Goal: Find specific page/section: Find specific page/section

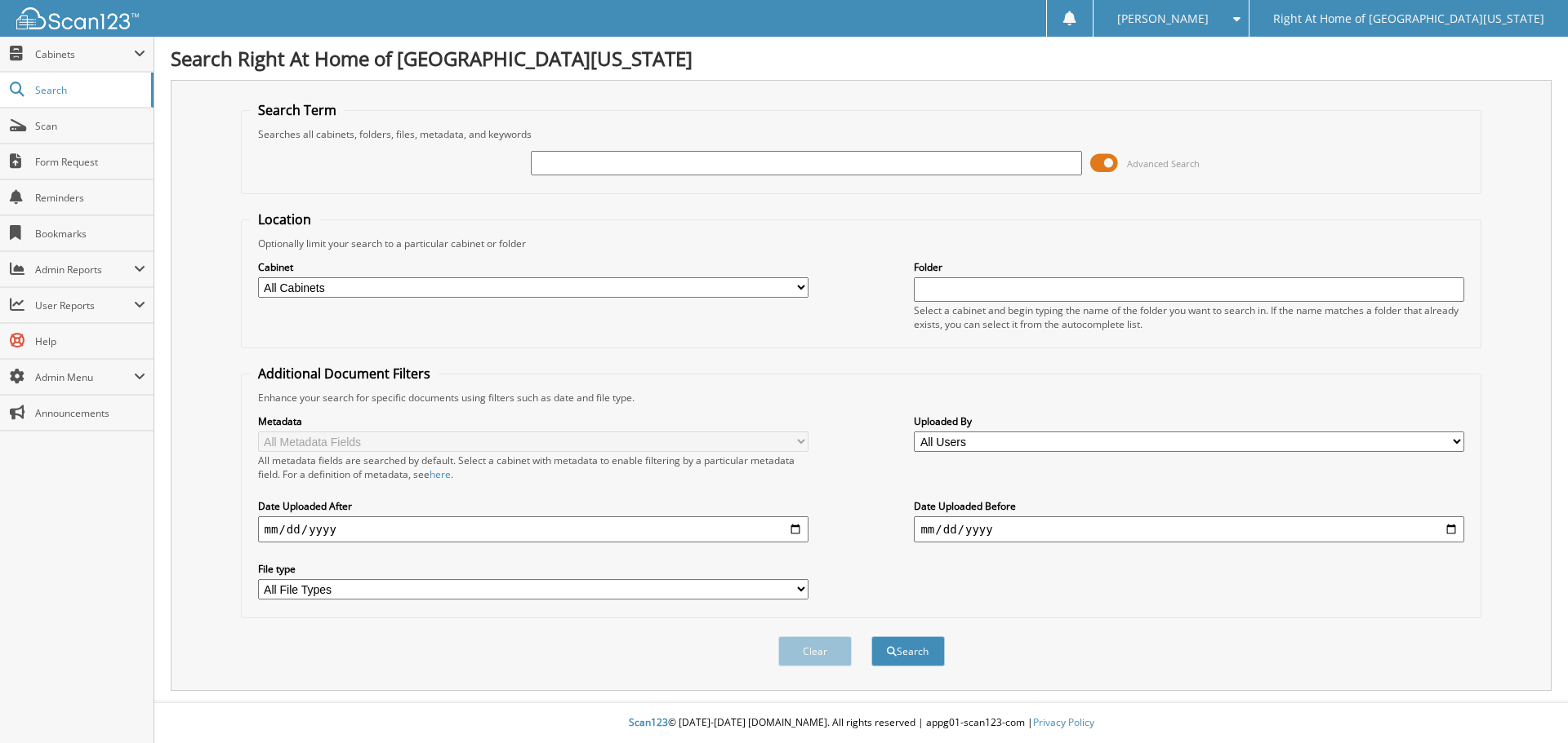
click at [657, 163] on input "text" at bounding box center [805, 163] width 551 height 25
type input "[PERSON_NAME]"
click at [871, 636] on button "Search" at bounding box center [907, 652] width 74 height 30
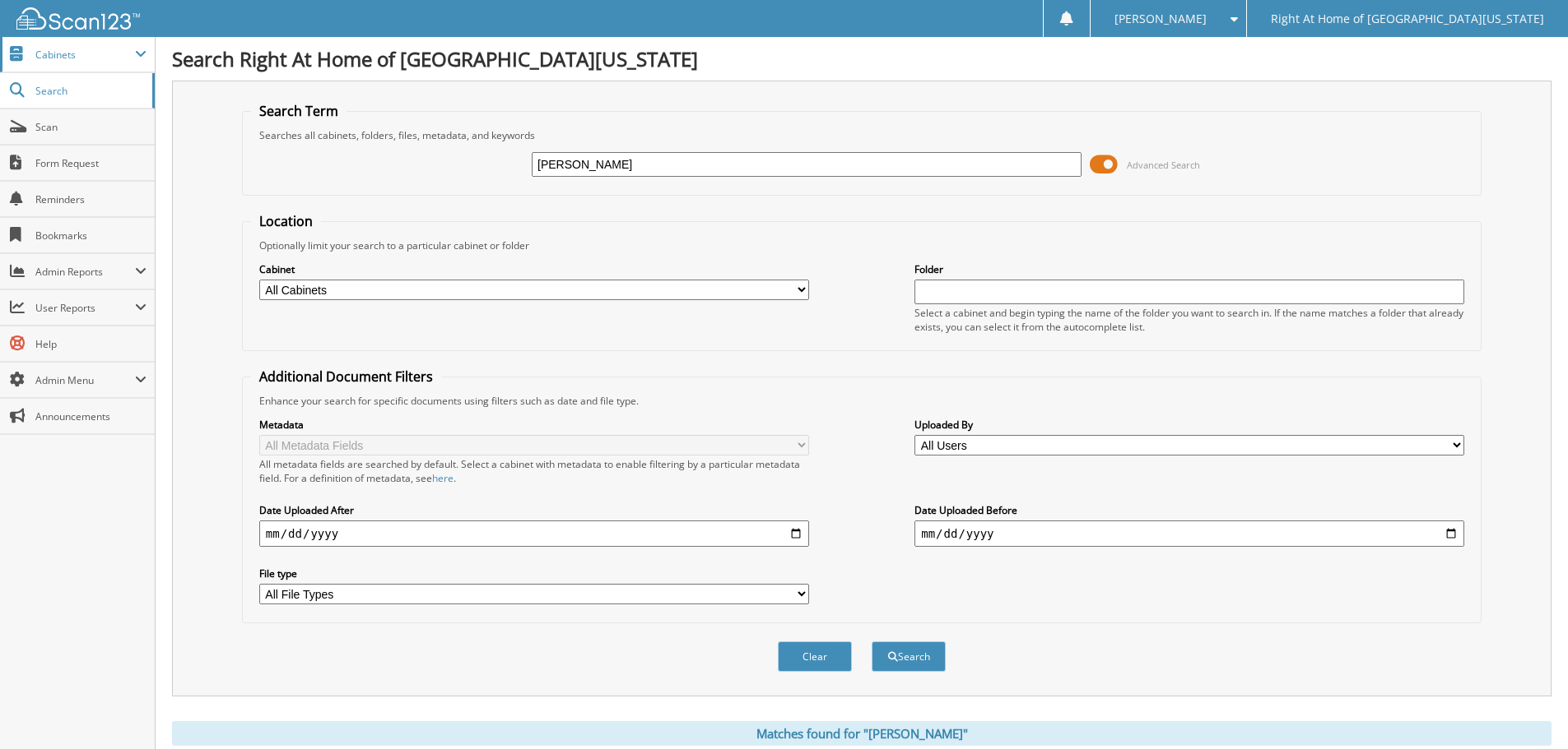
click at [60, 42] on span "Cabinets" at bounding box center [77, 55] width 154 height 36
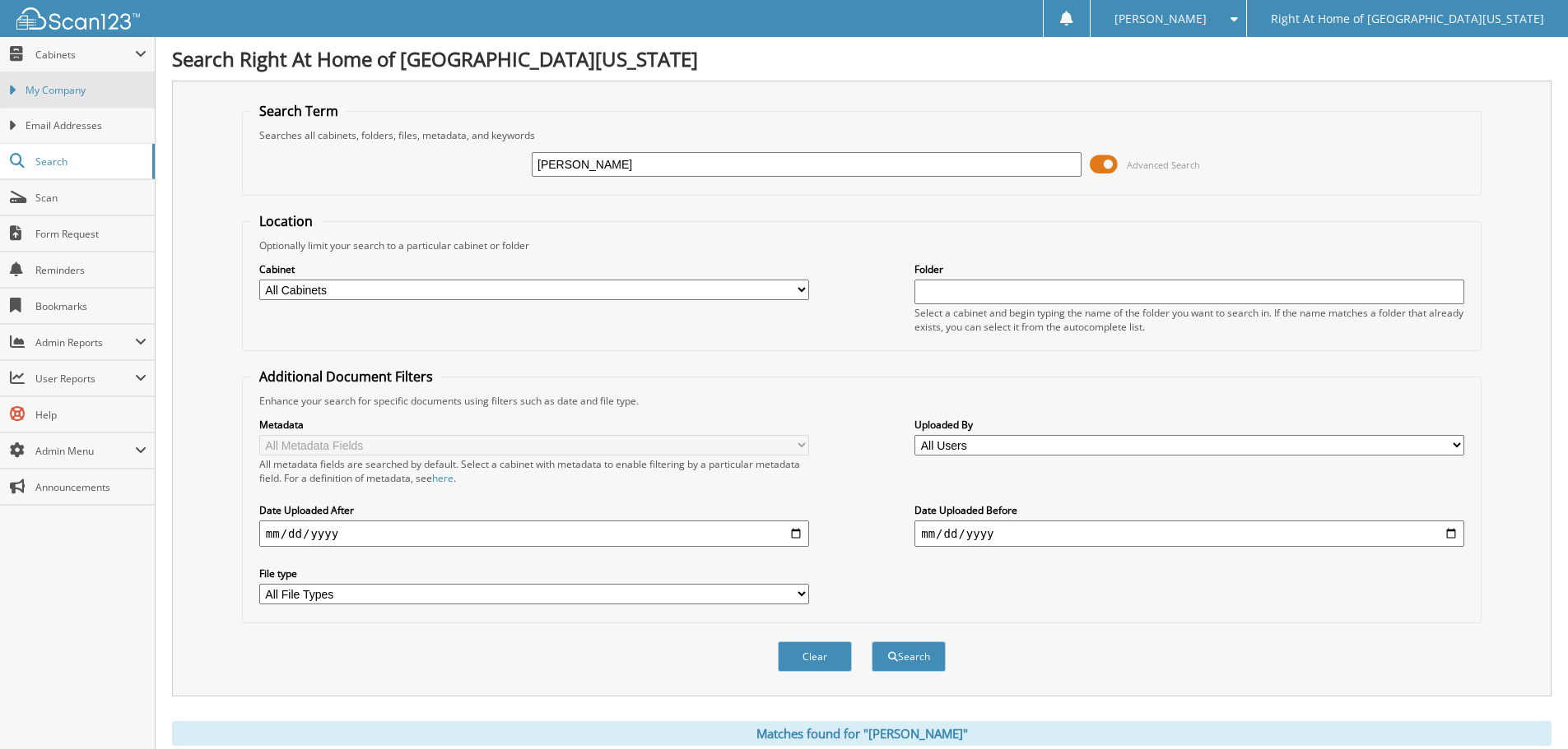
click at [56, 84] on span "My Company" at bounding box center [86, 90] width 121 height 14
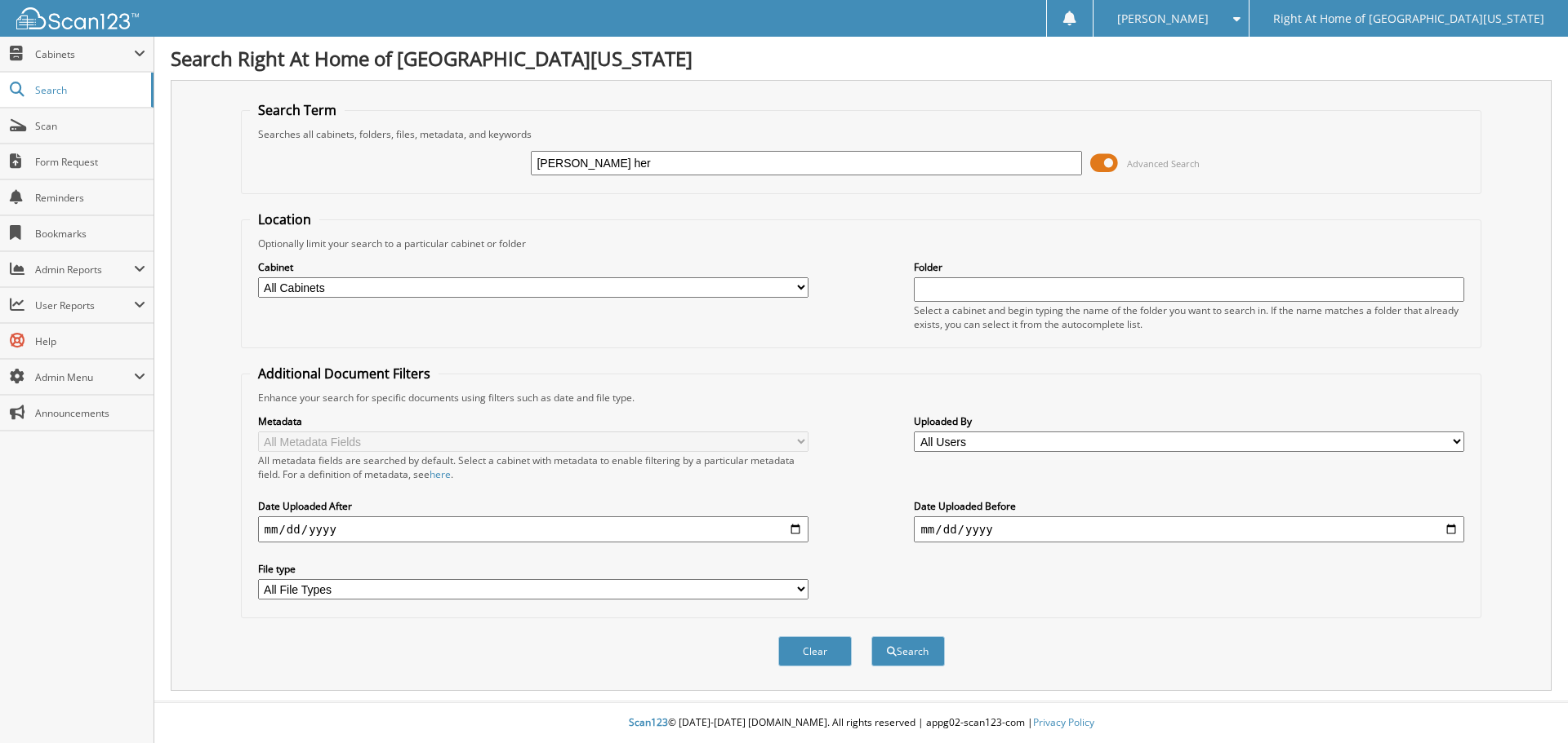
type input "[PERSON_NAME]"
click at [925, 658] on button "Search" at bounding box center [907, 652] width 74 height 30
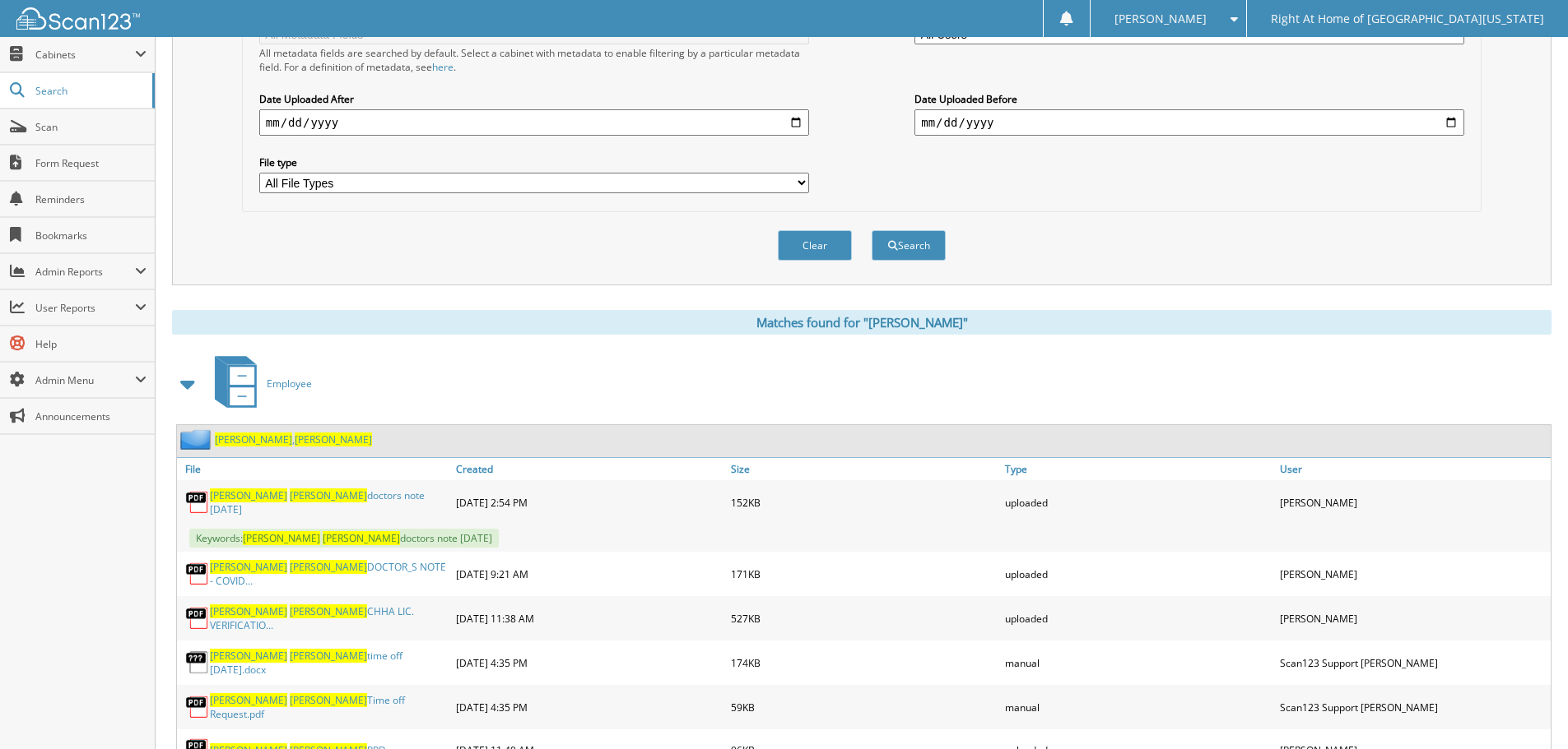
click at [227, 440] on span "[PERSON_NAME]" at bounding box center [253, 440] width 78 height 14
